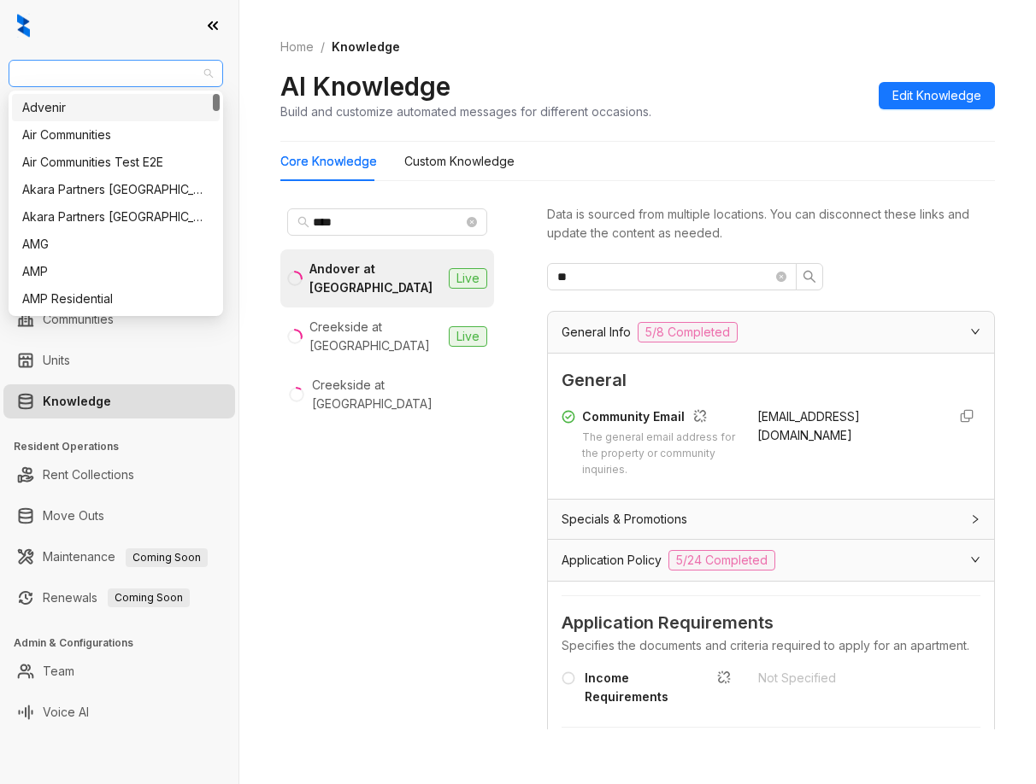
click at [79, 81] on span "Magnolia Capital" at bounding box center [116, 74] width 194 height 26
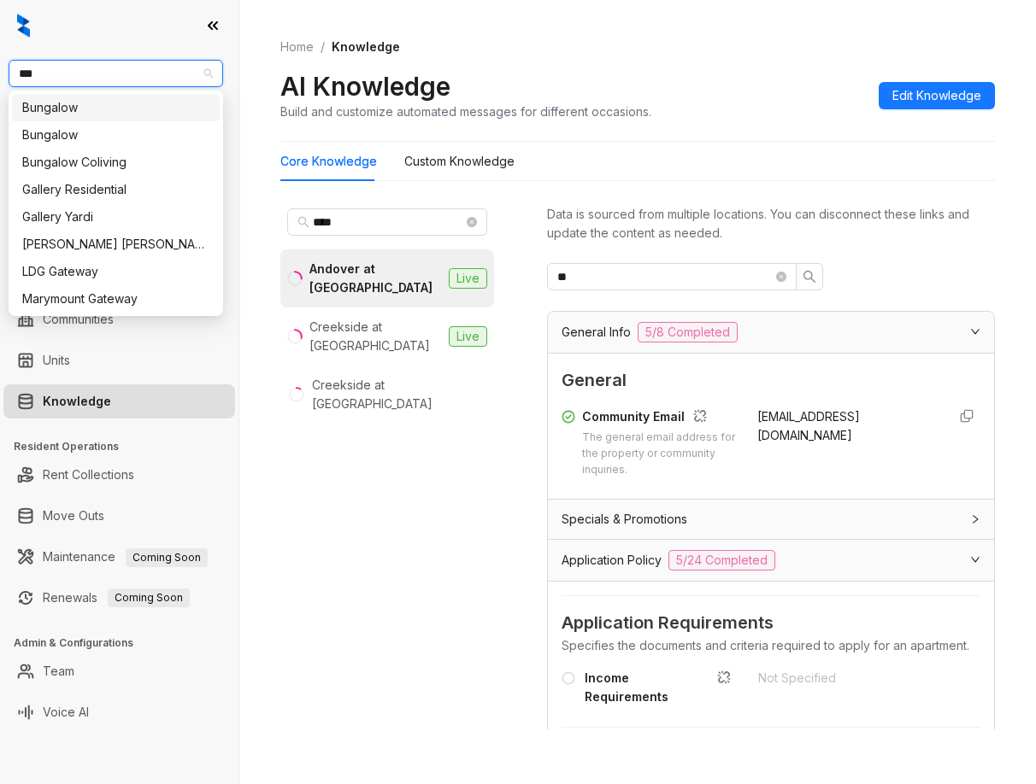
type input "****"
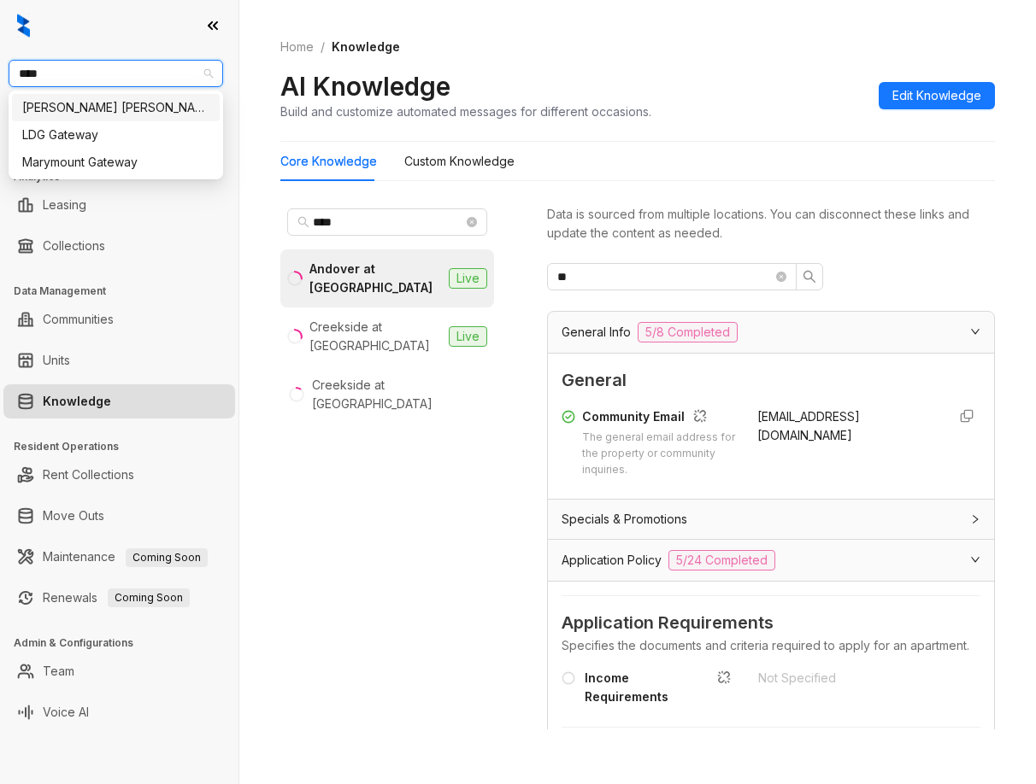
click at [94, 103] on div "[PERSON_NAME] [PERSON_NAME]" at bounding box center [115, 107] width 187 height 19
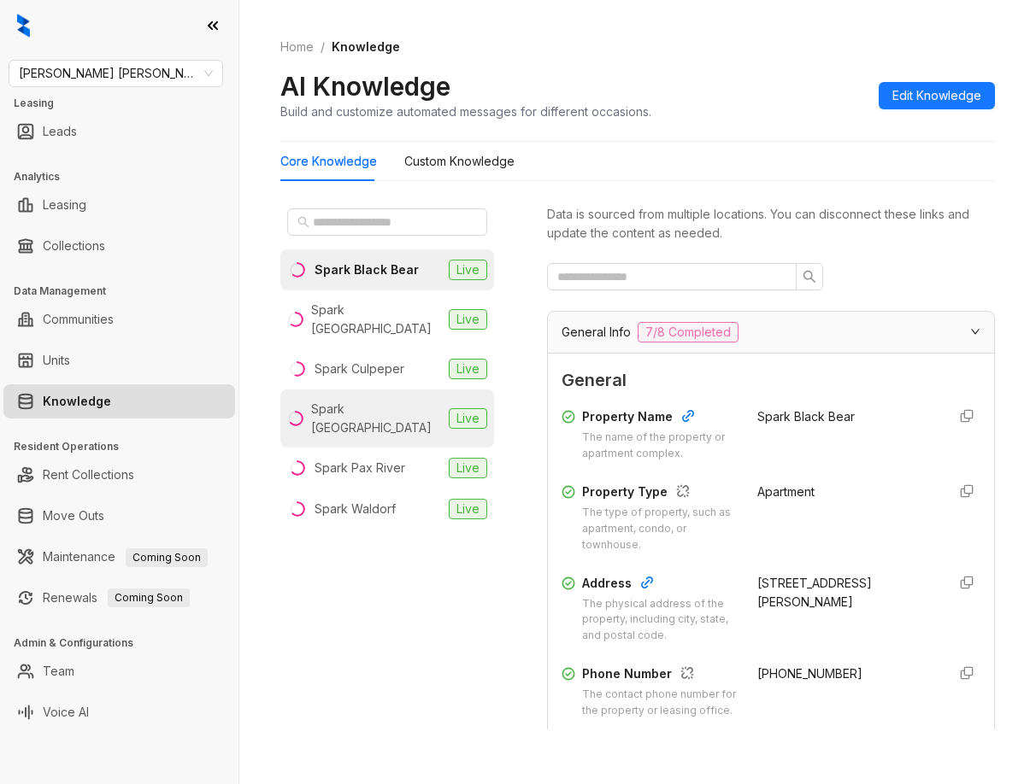
click at [404, 401] on li "Spark Oxon Hill Live" at bounding box center [387, 419] width 214 height 58
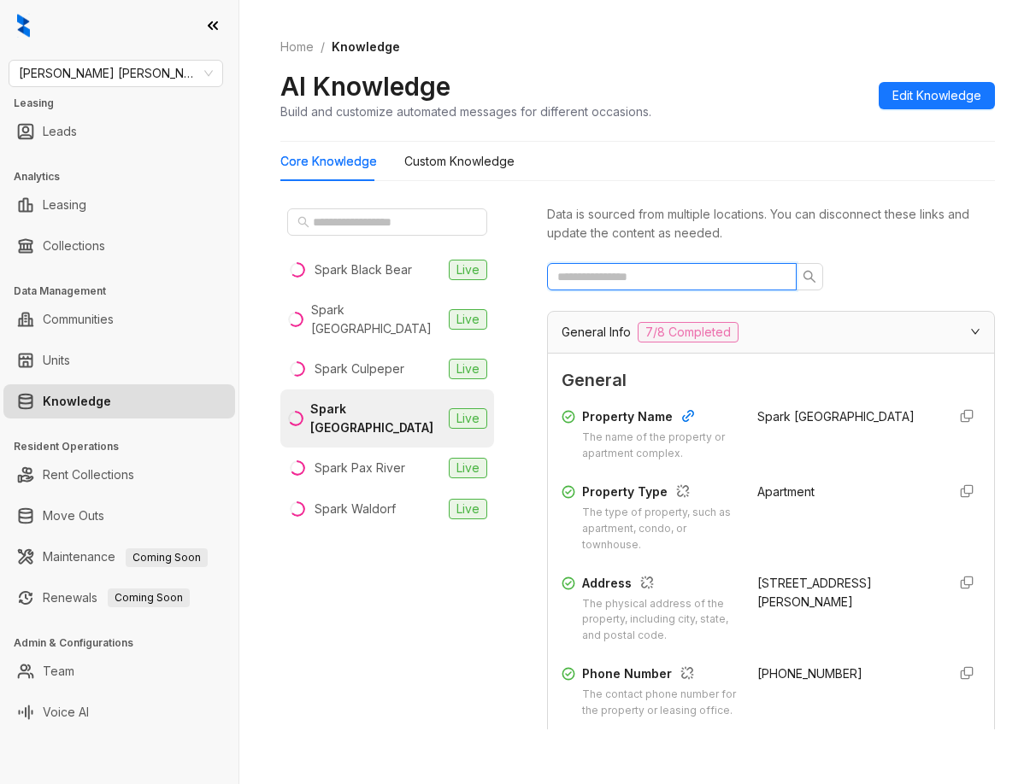
click at [685, 271] on input "text" at bounding box center [664, 276] width 215 height 19
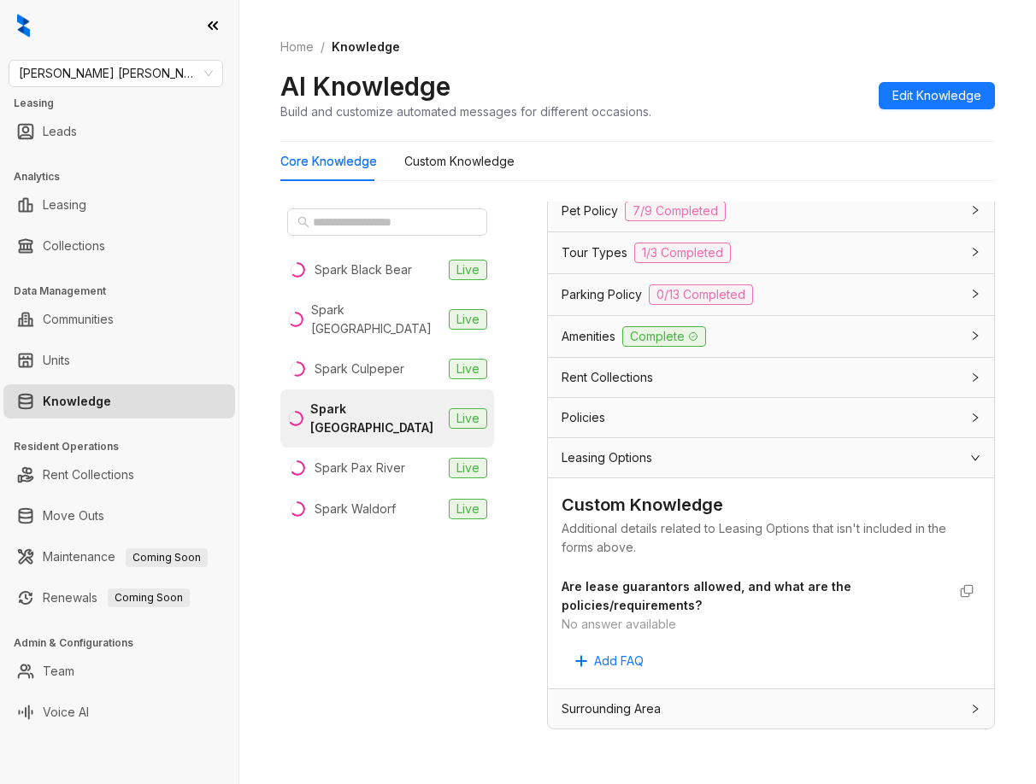
scroll to position [54, 0]
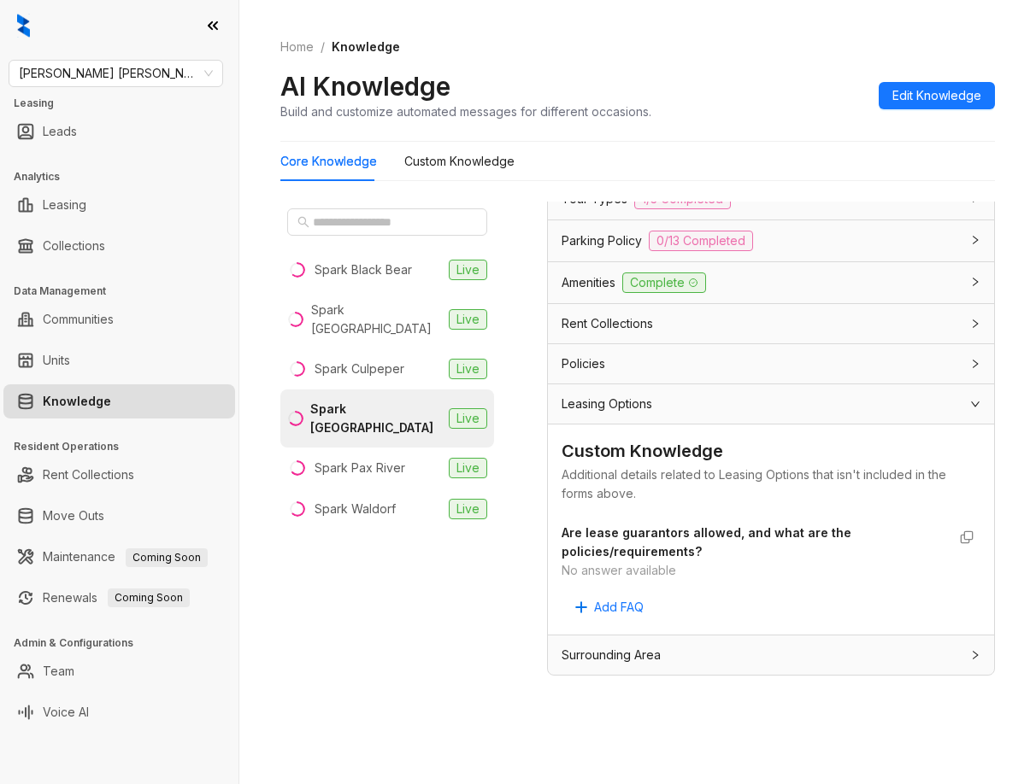
click at [261, 149] on div "Home / Knowledge AI Knowledge Build and customize automated messages for differ…" at bounding box center [637, 392] width 796 height 784
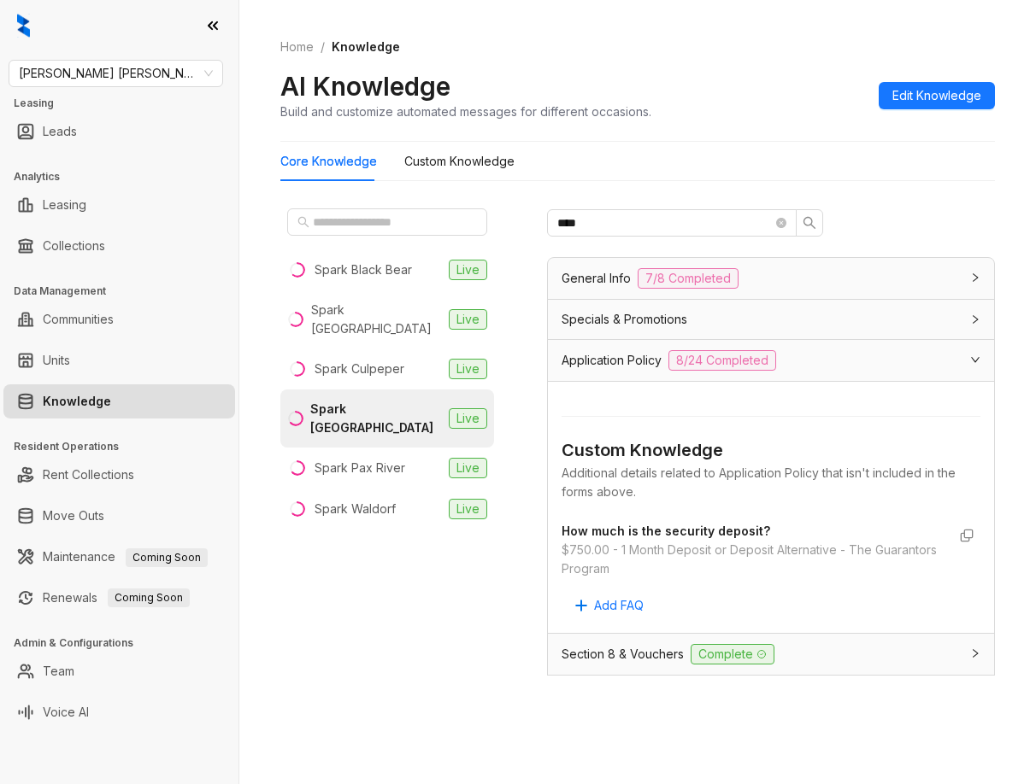
scroll to position [0, 0]
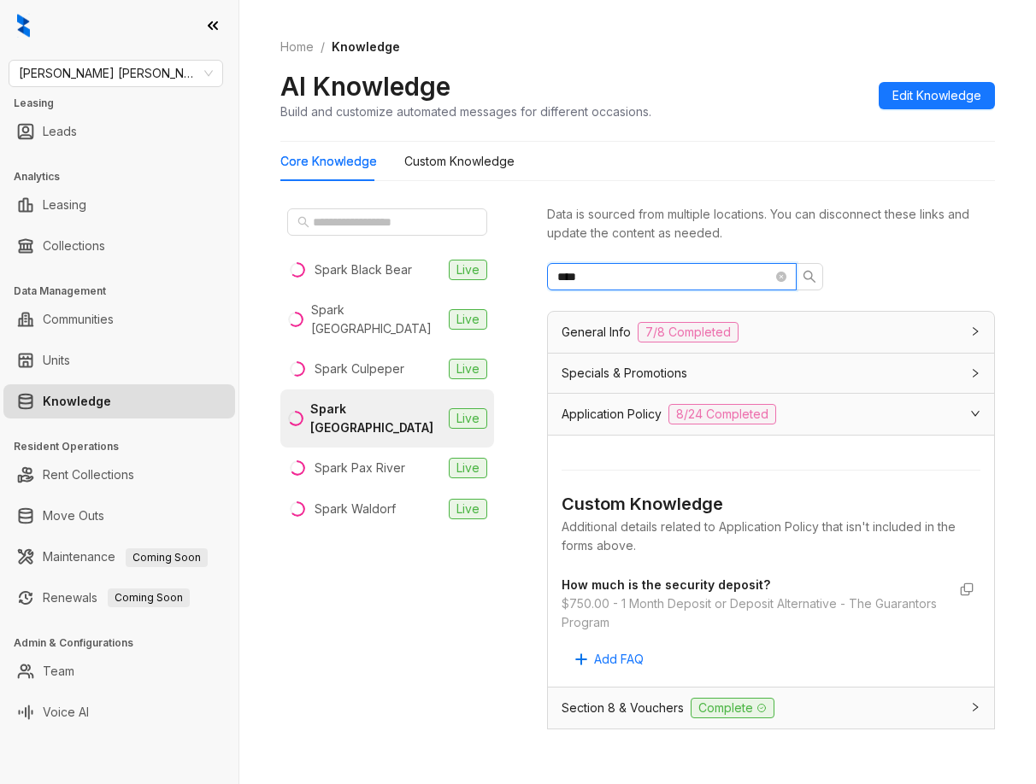
drag, startPoint x: 631, startPoint y: 279, endPoint x: 578, endPoint y: 300, distance: 57.1
click at [502, 270] on div "Spark Black Bear Live Spark Charlottesville Live Spark Culpeper Live Spark Oxon…" at bounding box center [637, 469] width 714 height 549
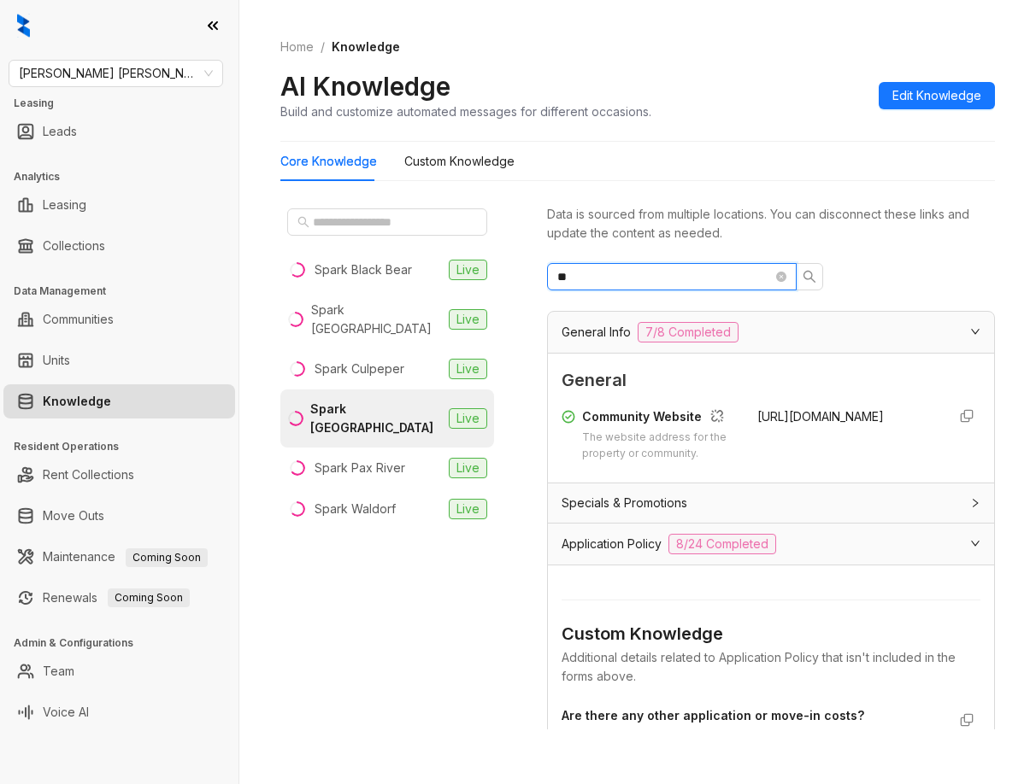
type input "**"
drag, startPoint x: 834, startPoint y: 434, endPoint x: 747, endPoint y: 418, distance: 88.6
click at [757, 418] on div "https://besparkliving.com/spark-oxon-hill/" at bounding box center [844, 435] width 175 height 55
copy span "https://besparkliving.com/spark-oxon-hill/"
drag, startPoint x: 261, startPoint y: 23, endPoint x: 271, endPoint y: 8, distance: 18.0
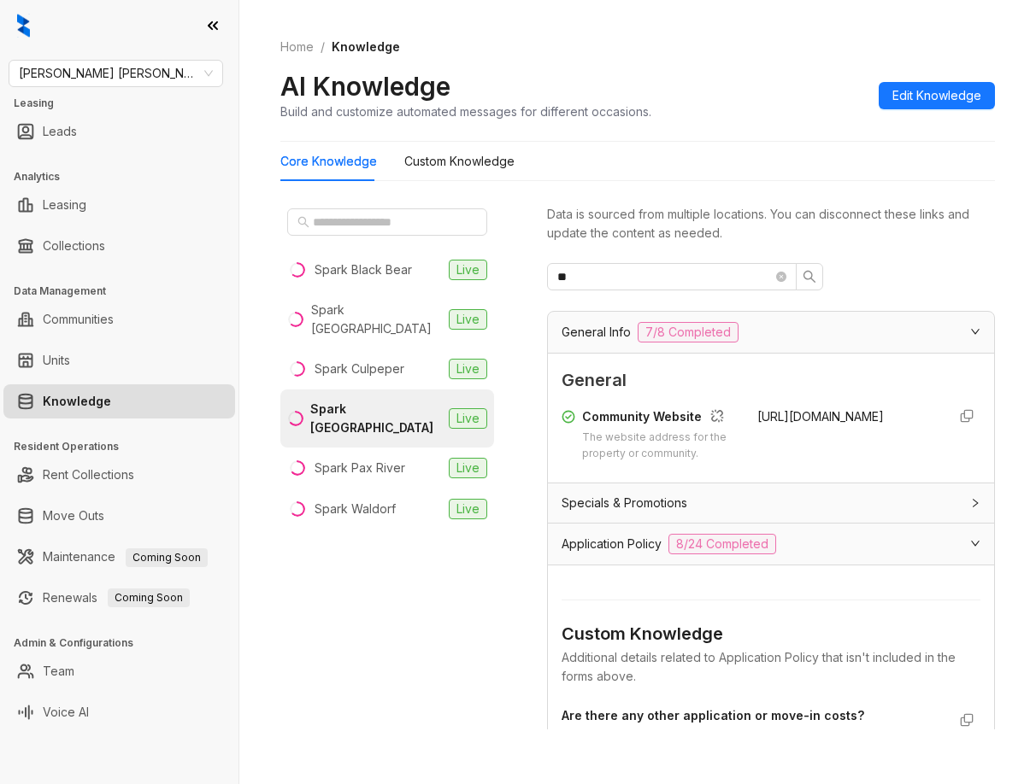
click at [261, 23] on div "Home / Knowledge AI Knowledge Build and customize automated messages for differ…" at bounding box center [637, 392] width 796 height 784
